Goal: Check status

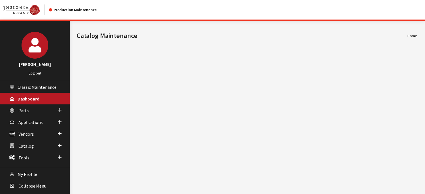
click at [43, 113] on link "Parts" at bounding box center [35, 111] width 70 height 12
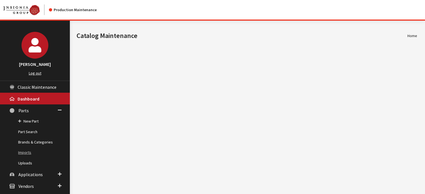
click at [31, 157] on link "Imports" at bounding box center [35, 153] width 70 height 10
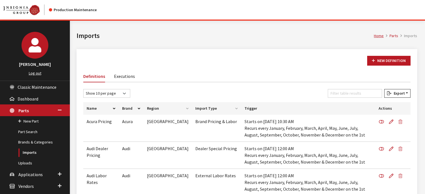
click at [119, 78] on link "Executions" at bounding box center [124, 76] width 21 height 12
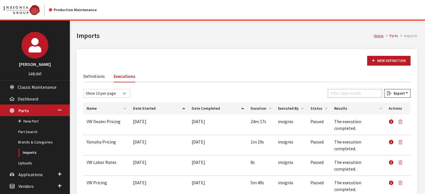
click at [358, 91] on input "Filter table results" at bounding box center [355, 93] width 54 height 9
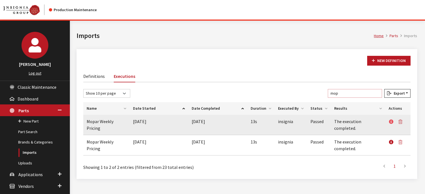
type input "mop"
click at [392, 121] on icon at bounding box center [391, 122] width 4 height 4
